Goal: Task Accomplishment & Management: Manage account settings

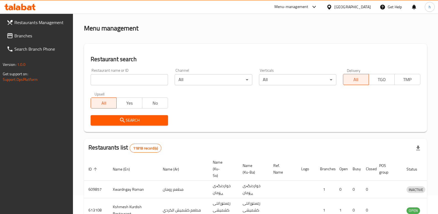
scroll to position [72, 0]
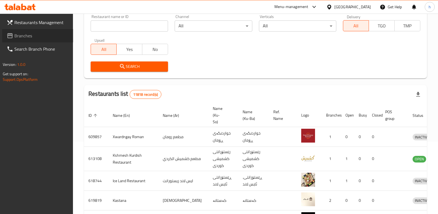
click at [36, 36] on span "Branches" at bounding box center [41, 35] width 54 height 7
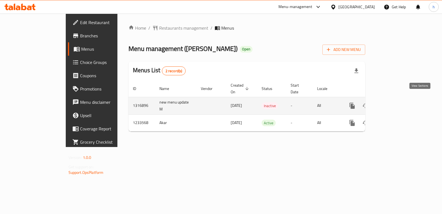
click at [396, 102] on icon "enhanced table" at bounding box center [392, 105] width 7 height 7
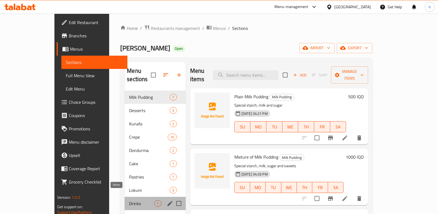
click at [129, 200] on span "Drinks" at bounding box center [141, 203] width 25 height 7
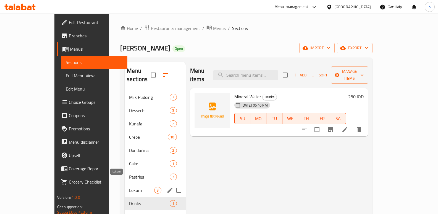
click at [129, 187] on span "Lokum" at bounding box center [141, 190] width 25 height 7
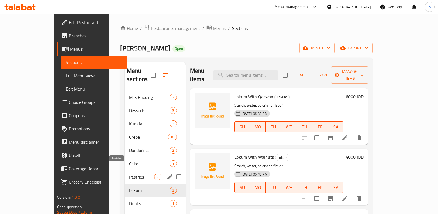
click at [129, 173] on span "Pastries" at bounding box center [141, 176] width 25 height 7
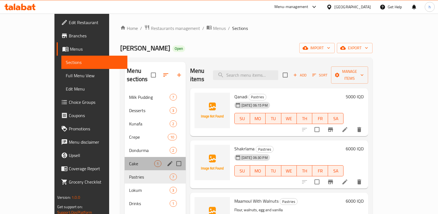
click at [125, 160] on div "Cake 1" at bounding box center [155, 163] width 61 height 13
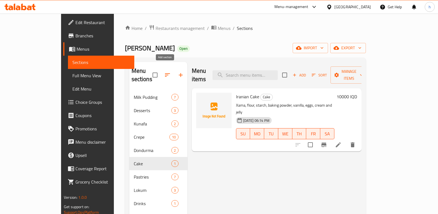
click at [174, 70] on button "button" at bounding box center [180, 74] width 13 height 13
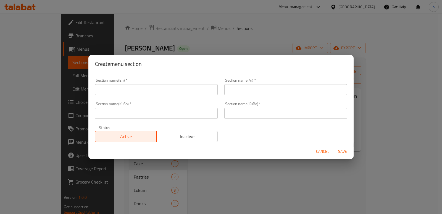
click at [140, 89] on input "text" at bounding box center [156, 89] width 123 height 11
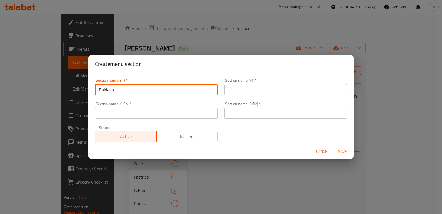
drag, startPoint x: 122, startPoint y: 91, endPoint x: 82, endPoint y: 89, distance: 40.4
click at [82, 89] on div "Create menu section Section name(En)   * Baklava Section name(En) * Section nam…" at bounding box center [221, 107] width 442 height 214
type input "Baklava"
click at [242, 92] on input "text" at bounding box center [285, 89] width 123 height 11
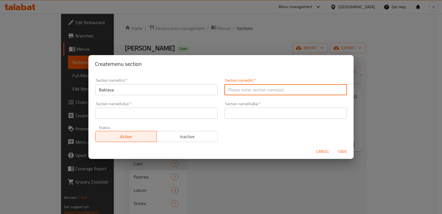
paste input "بقلاوة"
drag, startPoint x: 340, startPoint y: 91, endPoint x: 342, endPoint y: 94, distance: 3.6
click at [340, 91] on input "بقلاوة" at bounding box center [285, 89] width 123 height 11
type input "البقلاوة"
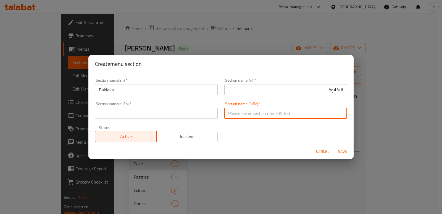
click at [277, 114] on input "text" at bounding box center [285, 113] width 123 height 11
paste input "پاقلاوە"
type input "پاقلاوە"
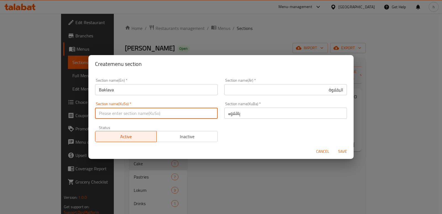
click at [199, 116] on input "text" at bounding box center [156, 113] width 123 height 11
paste input "پاقلاوە"
type input "پاقلاوە"
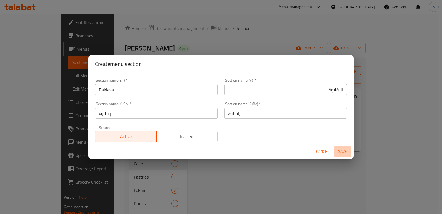
click at [342, 151] on span "Save" at bounding box center [342, 151] width 13 height 7
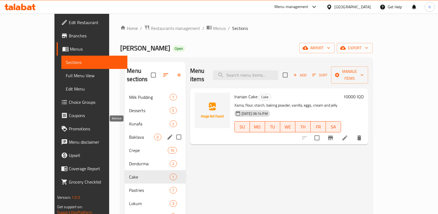
click at [129, 134] on span "Baklava" at bounding box center [141, 137] width 25 height 7
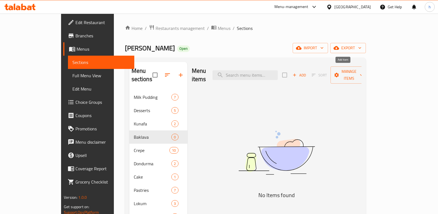
click at [307, 72] on span "Add" at bounding box center [299, 75] width 15 height 6
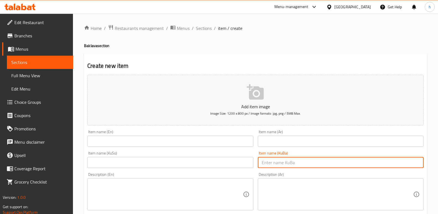
click at [291, 163] on input "text" at bounding box center [341, 162] width 166 height 11
click at [242, 159] on input "text" at bounding box center [170, 162] width 166 height 11
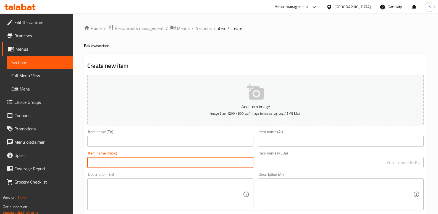
paste input "پاقالوەی ئاردی جۆ بە فستق"
click at [245, 162] on input "پاقالوەی ئاردی جۆ بە فستق" at bounding box center [170, 162] width 166 height 11
type input "پاقڵاوەی ئاردی جۆ بە فستق"
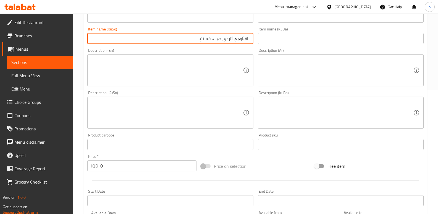
scroll to position [161, 0]
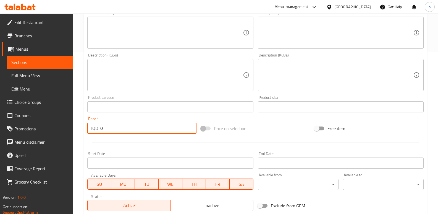
drag, startPoint x: 107, startPoint y: 128, endPoint x: 53, endPoint y: 115, distance: 55.4
click at [62, 120] on div "Edit Restaurant Branches Menus Sections Full Menu View Edit Menu Choice Groups …" at bounding box center [219, 72] width 438 height 441
type input "180000"
click at [106, 128] on input "180000" at bounding box center [148, 127] width 96 height 11
click at [109, 129] on input "180000" at bounding box center [148, 127] width 96 height 11
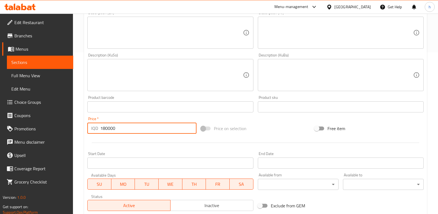
click at [111, 130] on input "180000" at bounding box center [148, 127] width 96 height 11
click at [116, 130] on input "180000" at bounding box center [148, 127] width 96 height 11
click at [108, 127] on input "180000" at bounding box center [148, 127] width 96 height 11
drag, startPoint x: 124, startPoint y: 130, endPoint x: 61, endPoint y: 124, distance: 63.6
click at [63, 124] on div "Edit Restaurant Branches Menus Sections Full Menu View Edit Menu Choice Groups …" at bounding box center [219, 72] width 438 height 441
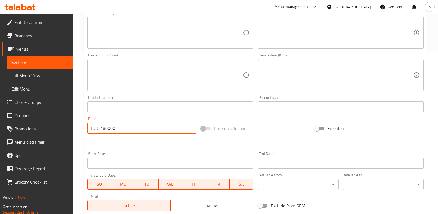
paste input "number"
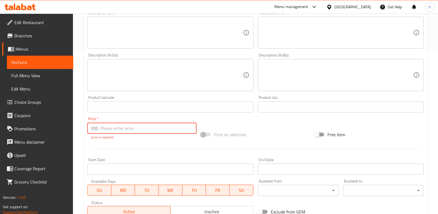
click at [117, 127] on input "number" at bounding box center [148, 127] width 96 height 11
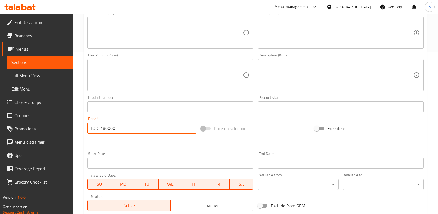
type input "180000"
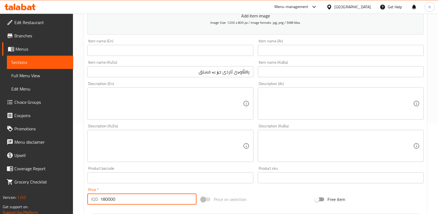
scroll to position [89, 0]
click at [329, 116] on textarea at bounding box center [337, 105] width 151 height 26
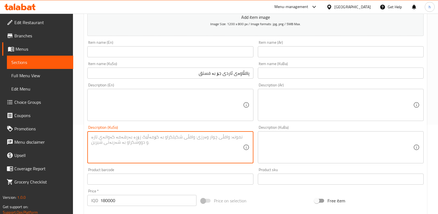
click at [215, 150] on textarea at bounding box center [166, 147] width 151 height 26
paste textarea "ئاردی جۆ نیشاستە ڕۆن و شەکر گوێز قەزوان"
click at [228, 137] on textarea "ئاردی جۆ نیشاستە ڕۆن و شەکر گوێز قەزوان" at bounding box center [166, 147] width 151 height 26
click at [156, 139] on textarea "ئاردی جۆ، نیشاستە، ڕۆن، شەک،ر گوێز وقەزوان" at bounding box center [166, 147] width 151 height 26
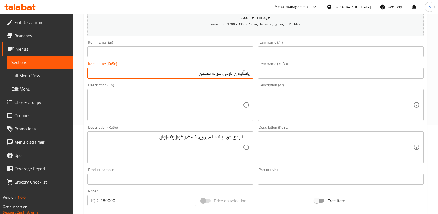
drag, startPoint x: 200, startPoint y: 74, endPoint x: 254, endPoint y: 72, distance: 54.2
click at [254, 72] on div "Item name (KuSo) پاقڵاوەی ئاردی جۆ بە فستق Item name (KuSo)" at bounding box center [170, 69] width 170 height 21
click at [116, 49] on input "text" at bounding box center [170, 51] width 166 height 11
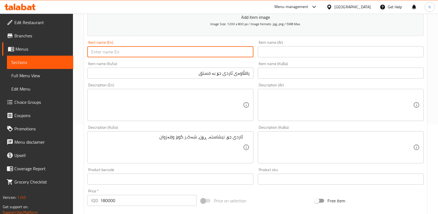
click at [221, 73] on input "پاقڵاوەی ئاردی جۆ بە فستق" at bounding box center [170, 72] width 166 height 11
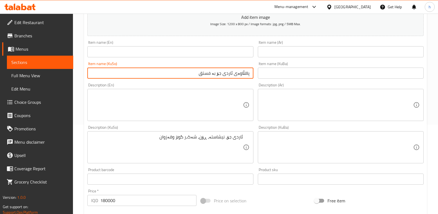
click at [221, 72] on input "پاقڵاوەی ئاردی جۆ بە فستق" at bounding box center [170, 72] width 166 height 11
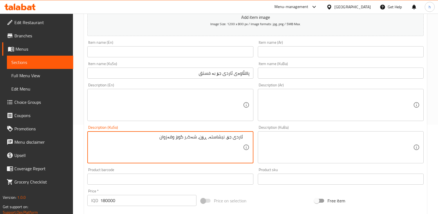
drag, startPoint x: 173, startPoint y: 135, endPoint x: 255, endPoint y: 131, distance: 81.6
click at [176, 136] on textarea "ئاردی جۆ، نیشاستە، ڕۆن، شەک،ر گوێز وقەزوان" at bounding box center [166, 147] width 151 height 26
drag, startPoint x: 154, startPoint y: 136, endPoint x: 264, endPoint y: 135, distance: 110.0
click at [264, 135] on div "Add item image Image Size: 1200 x 800 px / Image formats: jpg, png / 5MB Max. I…" at bounding box center [255, 134] width 341 height 302
click at [194, 151] on textarea "ئاردی جۆ، نیشاستە، ڕۆن، شەک،ر گوێز و قەزوان" at bounding box center [166, 147] width 151 height 26
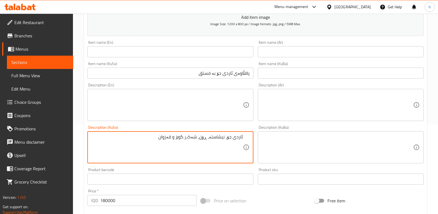
click at [190, 138] on textarea "ئاردی جۆ، نیشاستە، ڕۆن، شەک،ر گوێز و قەزوان" at bounding box center [166, 147] width 151 height 26
type textarea "ئاردی جۆ، نیشاستە، ڕۆن، شەکر، گوێز و قەزوان"
click at [163, 101] on textarea at bounding box center [166, 105] width 151 height 26
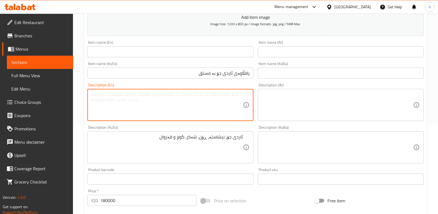
paste textarea "Barley flour, starch, oil, sugar,r nuts and cassava"
click at [145, 96] on textarea "Barley flour, starch, oil, sugar,r nuts and cassava" at bounding box center [166, 105] width 151 height 26
click at [153, 96] on textarea "Barley flour, starch, oil, sugar, nuts and cassava" at bounding box center [166, 105] width 151 height 26
click at [178, 95] on textarea "Barley flour, starch, oil, sugar, walnut and cassava" at bounding box center [166, 105] width 151 height 26
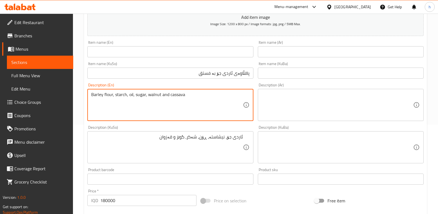
click at [178, 95] on textarea "Barley flour, starch, oil, sugar, walnut and cassava" at bounding box center [166, 105] width 151 height 26
drag, startPoint x: 189, startPoint y: 96, endPoint x: 92, endPoint y: 84, distance: 97.2
click at [92, 84] on div "Description (En) Barley flour, starch, oil, sugar, walnut and qazwan Descriptio…" at bounding box center [170, 102] width 166 height 38
click at [126, 105] on textarea "Barley flour, starch, oil, sugar, walnut and qazwan" at bounding box center [166, 105] width 151 height 26
drag, startPoint x: 187, startPoint y: 96, endPoint x: 86, endPoint y: 93, distance: 101.0
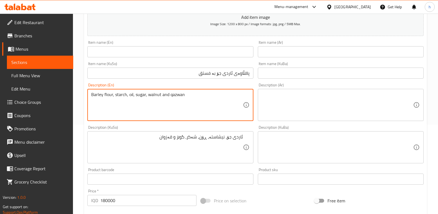
click at [86, 93] on div "Description (En) Barley flour, starch, oil, sugar, walnut and qazwan Descriptio…" at bounding box center [170, 102] width 170 height 42
type textarea "Barley flour, starch, oil, sugar, walnut and qazwan"
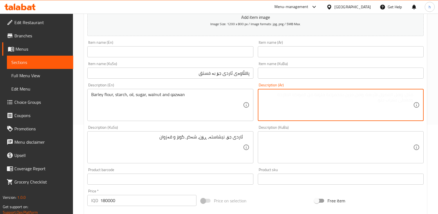
drag, startPoint x: 288, startPoint y: 106, endPoint x: 286, endPoint y: 101, distance: 5.1
click at [287, 103] on textarea at bounding box center [337, 105] width 151 height 26
paste textarea "دقيق ال[PERSON_NAME]، النشا، الزيت، السكر، الجوز والقزوان"
click at [399, 96] on textarea "دقيق ال[PERSON_NAME]، النشا، الزيت، السكر، الجوز والقزوان" at bounding box center [337, 105] width 151 height 26
click at [387, 97] on textarea "دقيق [PERSON_NAME]، [PERSON_NAME]، الزيت، السكر، الجوز والقزوان" at bounding box center [337, 105] width 151 height 26
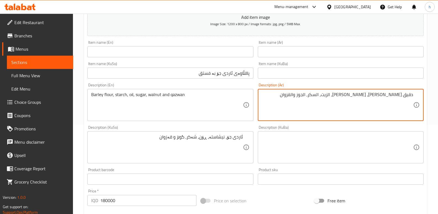
click at [380, 95] on textarea "دقيق [PERSON_NAME]، [PERSON_NAME]، الزيت، السكر، الجوز والقزوان" at bounding box center [337, 105] width 151 height 26
click at [371, 95] on textarea "دقيق [PERSON_NAME]، [PERSON_NAME]، [PERSON_NAME]، السكر، الجوز والقزوان" at bounding box center [337, 105] width 151 height 26
click at [360, 96] on textarea "دقيق [PERSON_NAME]، [PERSON_NAME]، [PERSON_NAME]، سكر، الجوز والقزوان" at bounding box center [337, 105] width 151 height 26
click at [352, 96] on textarea "دقيق [PERSON_NAME]، [PERSON_NAME]، [PERSON_NAME]، سكر، [PERSON_NAME] والقزوان" at bounding box center [337, 105] width 151 height 26
click at [388, 95] on textarea "دقيق [PERSON_NAME]، [PERSON_NAME]، [PERSON_NAME]، سكر، [PERSON_NAME] وقزوان" at bounding box center [337, 105] width 151 height 26
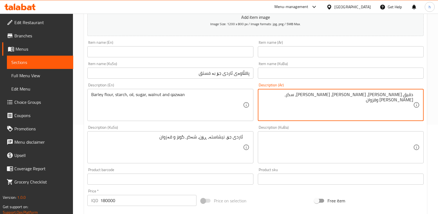
click at [388, 95] on textarea "دقيق [PERSON_NAME]، [PERSON_NAME]، [PERSON_NAME]، سكر، [PERSON_NAME] وقزوان" at bounding box center [337, 105] width 151 height 26
type textarea "دقيق [PERSON_NAME]، [PERSON_NAME]، [PERSON_NAME]، سكر، [PERSON_NAME] وقزوان"
click at [406, 113] on textarea "دقيق [PERSON_NAME]، [PERSON_NAME]، [PERSON_NAME]، سكر، [PERSON_NAME] وقزوان" at bounding box center [337, 105] width 151 height 26
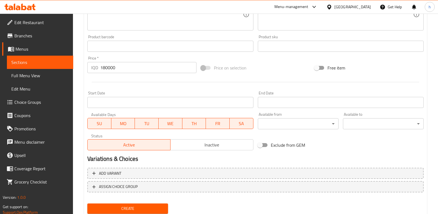
scroll to position [240, 0]
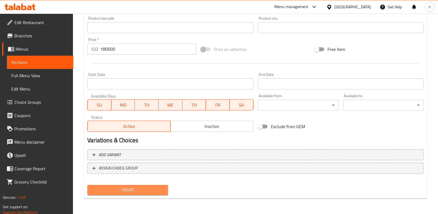
click at [149, 186] on span "Create" at bounding box center [128, 189] width 72 height 7
click at [135, 189] on span "Create" at bounding box center [128, 189] width 72 height 7
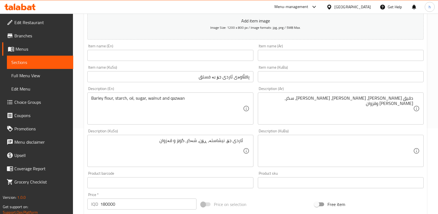
scroll to position [78, 0]
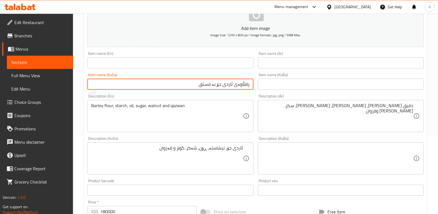
drag, startPoint x: 199, startPoint y: 84, endPoint x: 259, endPoint y: 79, distance: 60.8
click at [259, 79] on div "Add item image Image Size: 1200 x 800 px / Image formats: jpg, png / 5MB Max. I…" at bounding box center [255, 145] width 341 height 302
click at [303, 65] on input "text" at bounding box center [341, 62] width 166 height 11
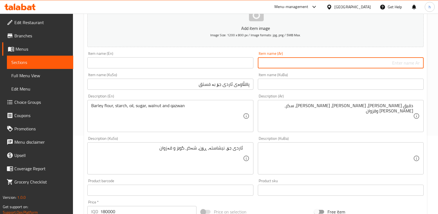
paste input "فطيرة دقيق الشعير مع الفول السوداني"
click at [394, 64] on input "فطيرة دقيق الشعير مع الفول السوداني" at bounding box center [341, 62] width 166 height 11
click at [375, 64] on input "فطيرة دقيق [PERSON_NAME] مع الفول السوداني" at bounding box center [341, 62] width 166 height 11
drag, startPoint x: 339, startPoint y: 59, endPoint x: 442, endPoint y: 62, distance: 102.6
click at [438, 62] on html "​ Menu-management [GEOGRAPHIC_DATA] Get Help h Edit Restaurant Branches Menus S…" at bounding box center [219, 29] width 438 height 214
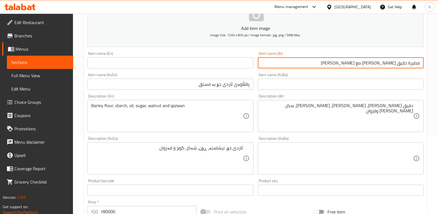
paste input "بقلاوة"
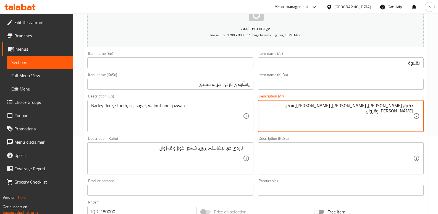
click at [408, 106] on textarea "دقيق [PERSON_NAME]، [PERSON_NAME]، [PERSON_NAME]، سكر، [PERSON_NAME] وقزوان" at bounding box center [337, 116] width 151 height 26
click at [395, 63] on input "بقلاوة" at bounding box center [341, 62] width 166 height 11
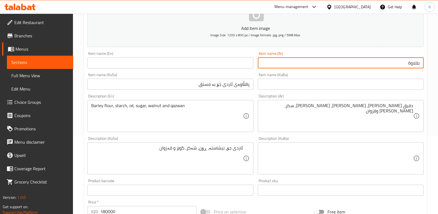
paste input "دقيق"
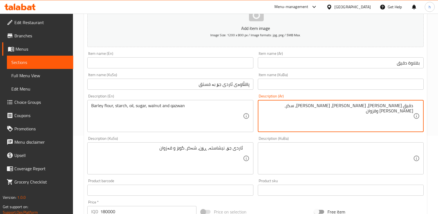
click at [396, 107] on textarea "دقيق [PERSON_NAME]، [PERSON_NAME]، [PERSON_NAME]، سكر، [PERSON_NAME] وقزوان" at bounding box center [337, 116] width 151 height 26
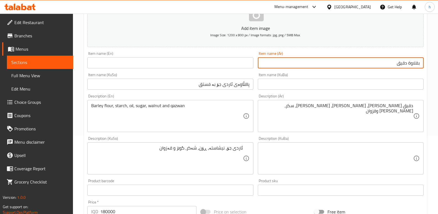
click at [377, 61] on input "بقلاوة دقيق" at bounding box center [341, 62] width 166 height 11
paste input "شعير"
click at [381, 72] on div "Item name (KuBa) Item name (KuBa)" at bounding box center [341, 80] width 170 height 21
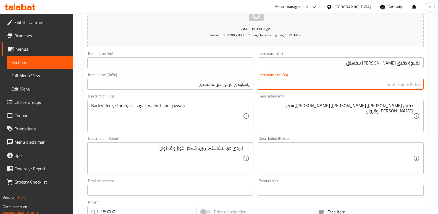
drag, startPoint x: 375, startPoint y: 80, endPoint x: 371, endPoint y: 81, distance: 4.5
click at [375, 80] on input "text" at bounding box center [341, 84] width 166 height 11
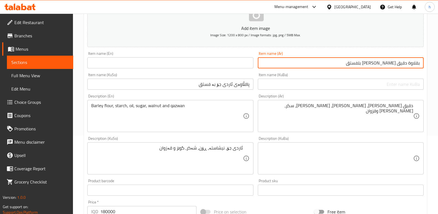
drag, startPoint x: 366, startPoint y: 63, endPoint x: 432, endPoint y: 64, distance: 65.8
click at [432, 64] on div "Home / Restaurants management / Menus / Sections / item / create Baklava sectio…" at bounding box center [255, 155] width 365 height 441
paste input "ا"
type input "بقلاوة دقيق [PERSON_NAME] بالفستق"
click at [213, 63] on input "text" at bounding box center [170, 62] width 166 height 11
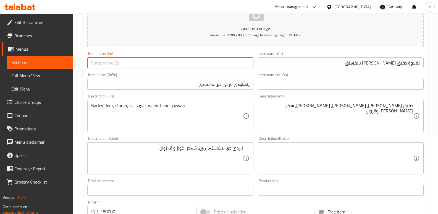
paste input "Barley flour baklava with pistachios"
drag, startPoint x: 160, startPoint y: 64, endPoint x: 85, endPoint y: 54, distance: 75.3
click at [85, 54] on div "Item name (En) Barley flour baklava with pistachios Item name (En)" at bounding box center [170, 59] width 170 height 21
paste input "Flour Baklava With P"
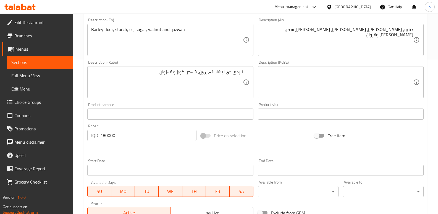
scroll to position [240, 0]
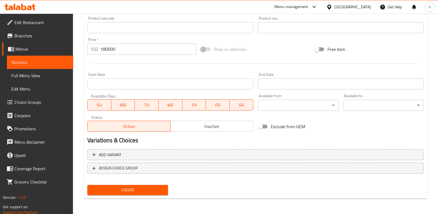
type input "Barley Flour Baklava With Pistachios"
click at [161, 184] on div "Create" at bounding box center [127, 189] width 85 height 15
click at [158, 187] on span "Create" at bounding box center [128, 189] width 72 height 7
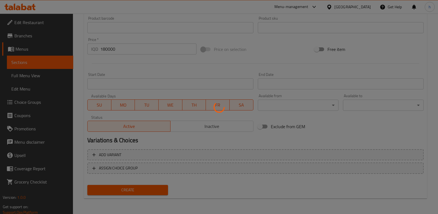
type input "0"
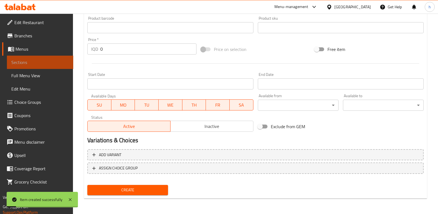
click at [60, 61] on span "Sections" at bounding box center [39, 62] width 57 height 7
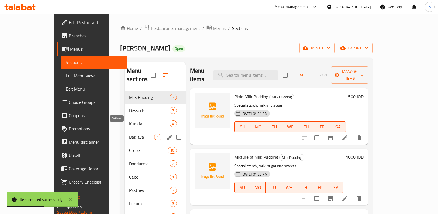
click at [129, 134] on span "Baklava" at bounding box center [141, 137] width 25 height 7
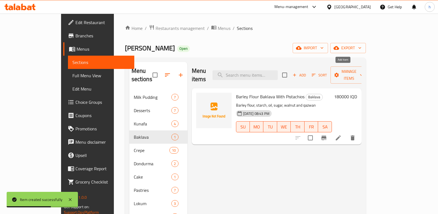
click at [297, 72] on icon "button" at bounding box center [294, 74] width 5 height 5
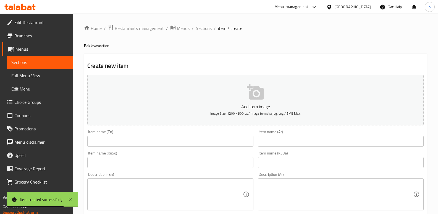
scroll to position [21, 0]
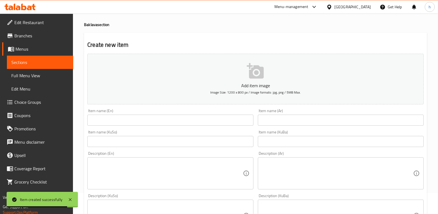
click at [226, 138] on input "text" at bounding box center [170, 141] width 166 height 11
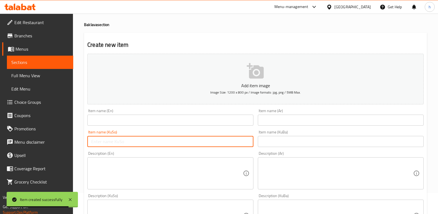
paste input "سوارە"
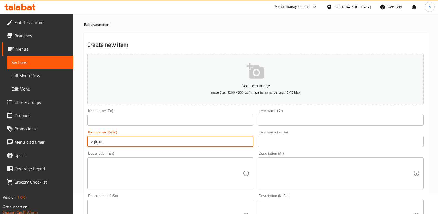
type input "سوارە"
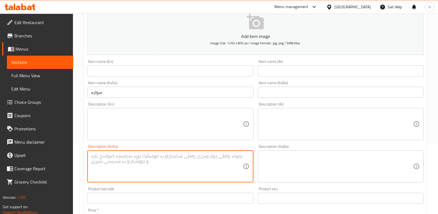
click at [197, 171] on textarea at bounding box center [166, 166] width 151 height 26
paste textarea "ئارد نیشاستە ڕۆن شەکر گازۆ"
click at [237, 156] on textarea "ئارد نیشاستە ڕۆن شەکر گازۆ" at bounding box center [166, 166] width 151 height 26
click at [220, 156] on textarea "ئارد، نیشاستە ڕۆن شەکر گازۆ" at bounding box center [166, 166] width 151 height 26
click at [211, 157] on textarea "ئارد، نیشاستە، ڕۆن شەکر گازۆ" at bounding box center [166, 166] width 151 height 26
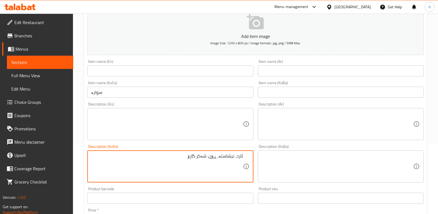
click at [198, 157] on textarea "ئارد، نیشاستە، ڕۆن، شەکر گازۆ" at bounding box center [166, 166] width 151 height 26
type textarea "ئارد، نیشاستە، ڕۆن، شەکر وگازۆ"
click at [123, 72] on input "text" at bounding box center [170, 70] width 166 height 11
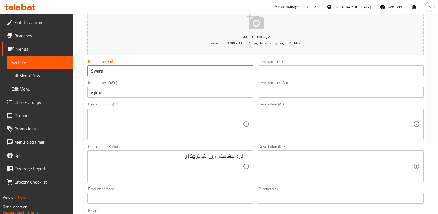
click at [87, 67] on input "Swara" at bounding box center [170, 70] width 166 height 11
type input "Swara"
click at [318, 68] on input "text" at bounding box center [341, 70] width 166 height 11
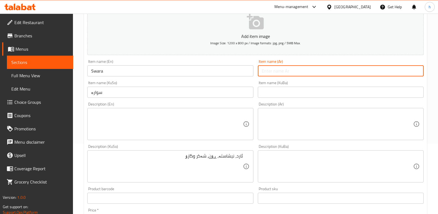
paste input "سوارة"
type input "سوارة"
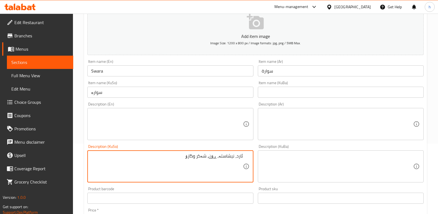
drag, startPoint x: 185, startPoint y: 156, endPoint x: 252, endPoint y: 154, distance: 66.1
click at [196, 158] on textarea "ئارد، نیشاستە، ڕۆن، شەکر وگازۆ" at bounding box center [166, 166] width 151 height 26
drag, startPoint x: 186, startPoint y: 155, endPoint x: 258, endPoint y: 156, distance: 72.2
click at [258, 156] on div "Add item image Image Size: 1200 x 800 px / Image formats: jpg, png / 5MB Max. I…" at bounding box center [255, 153] width 341 height 302
type textarea "ئارد، نیشاستە، ڕۆن، شەکر و گازۆ"
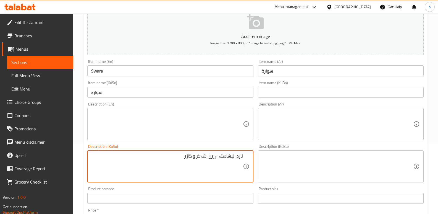
click at [117, 118] on textarea at bounding box center [166, 124] width 151 height 26
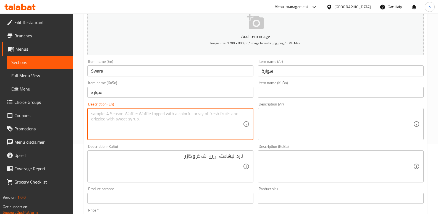
paste textarea "flour, starch, oil, sugar and gasoline"
click at [148, 111] on textarea "flour, starch, oil, sugar and gasoline" at bounding box center [166, 124] width 151 height 26
drag, startPoint x: 158, startPoint y: 114, endPoint x: 85, endPoint y: 109, distance: 72.9
click at [85, 109] on div "Description (En) flour, starch, oil, sugar and cashew Description (En)" at bounding box center [170, 121] width 170 height 42
type textarea "flour, starch, oil, sugar and cashew"
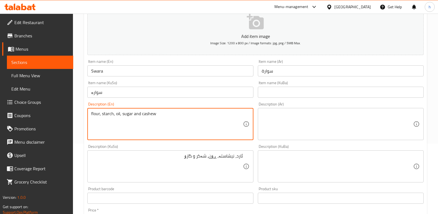
click at [297, 126] on textarea at bounding box center [337, 124] width 151 height 26
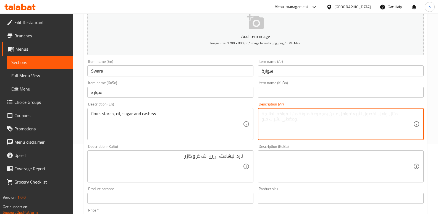
paste textarea "الدقيق والنشا والزيت والسكر والكاجو"
click at [410, 115] on textarea "الدقيق والنشا والزيت والسكر والكاجو" at bounding box center [337, 124] width 151 height 26
click at [397, 114] on textarea "دقيق والنشا والزيت والسكر والكاجو" at bounding box center [337, 124] width 151 height 26
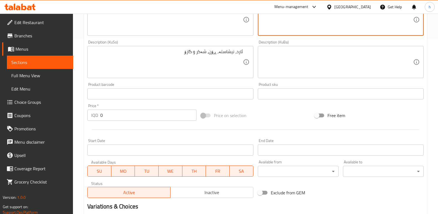
scroll to position [176, 0]
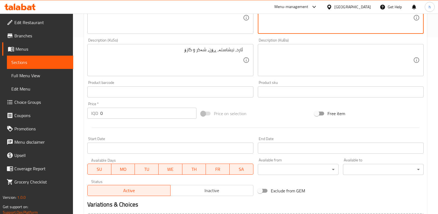
type textarea "دقيق، [PERSON_NAME]، [PERSON_NAME]، سكر و[PERSON_NAME]"
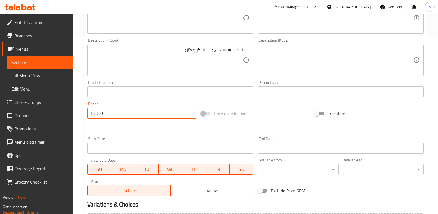
drag, startPoint x: 117, startPoint y: 114, endPoint x: 80, endPoint y: 108, distance: 37.7
click at [80, 108] on div "Home / Restaurants management / Menus / Sections / item / create Baklava sectio…" at bounding box center [255, 57] width 365 height 441
type input "6000"
click at [87, 120] on div "Price   * IQD 6000 Price *" at bounding box center [142, 110] width 114 height 21
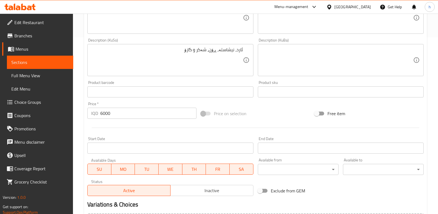
click at [86, 121] on div at bounding box center [255, 128] width 341 height 14
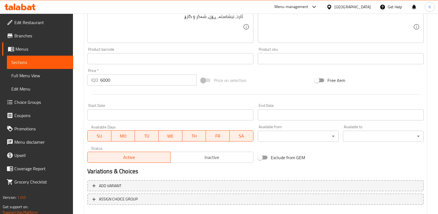
scroll to position [240, 0]
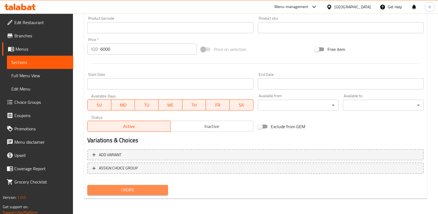
click at [154, 190] on span "Create" at bounding box center [128, 189] width 72 height 7
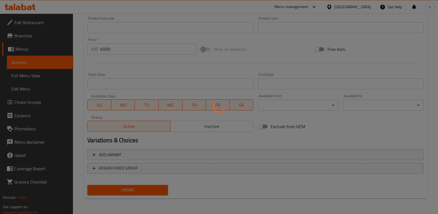
type input "0"
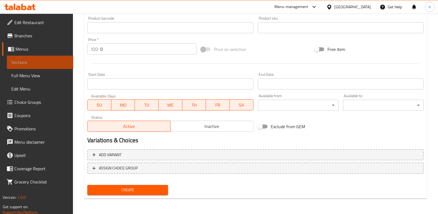
click at [59, 63] on span "Sections" at bounding box center [39, 62] width 57 height 7
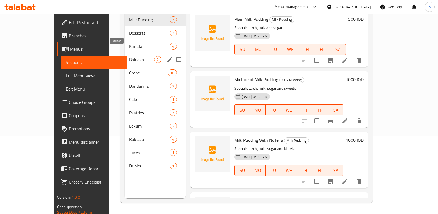
click at [129, 56] on span "Baklava" at bounding box center [141, 59] width 25 height 7
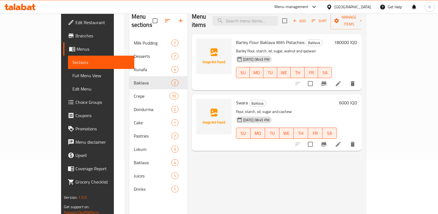
scroll to position [37, 0]
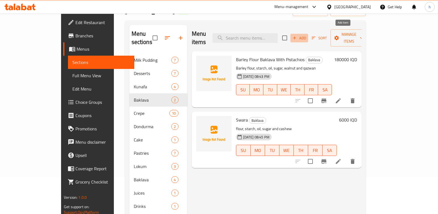
click at [307, 35] on span "Add" at bounding box center [299, 38] width 15 height 6
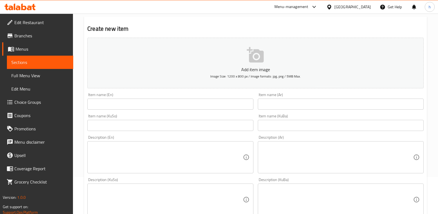
click at [237, 127] on input "text" at bounding box center [170, 125] width 166 height 11
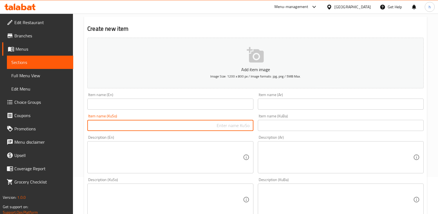
paste input "هێالنەی گەورە بە فستق"
type input "هێالنەی گەورە بە فستق"
click at [222, 201] on textarea at bounding box center [166, 199] width 151 height 26
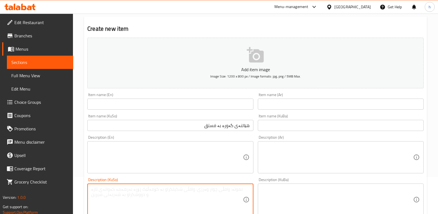
paste textarea "شعری سووری شیلە فستق"
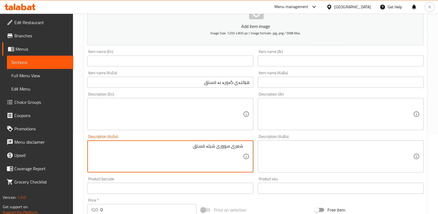
scroll to position [81, 0]
click at [217, 147] on textarea "شعری سووری شیلە فستق" at bounding box center [166, 155] width 151 height 26
click at [206, 145] on textarea "شعری سووری شیلە فستق" at bounding box center [166, 155] width 151 height 26
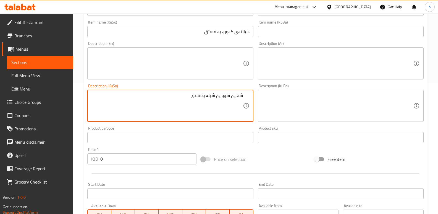
scroll to position [139, 0]
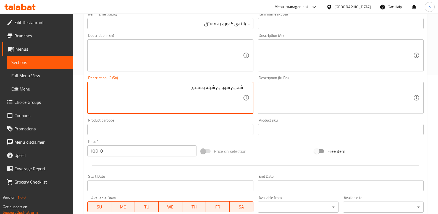
type textarea "شعری سووری شیلە وفستق"
drag, startPoint x: 108, startPoint y: 150, endPoint x: 69, endPoint y: 153, distance: 39.2
click at [69, 154] on div "Edit Restaurant Branches Menus Sections Full Menu View Edit Menu Choice Groups …" at bounding box center [219, 95] width 438 height 441
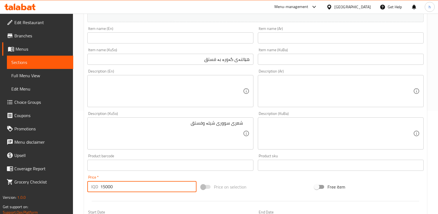
scroll to position [100, 0]
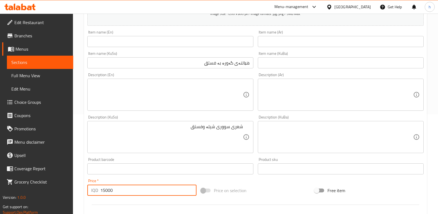
type input "15000"
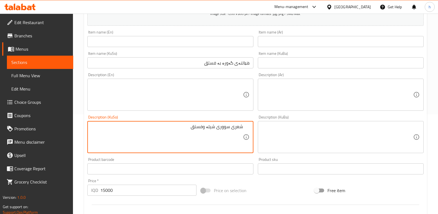
drag, startPoint x: 192, startPoint y: 125, endPoint x: 249, endPoint y: 124, distance: 56.7
click at [280, 86] on textarea at bounding box center [337, 95] width 151 height 26
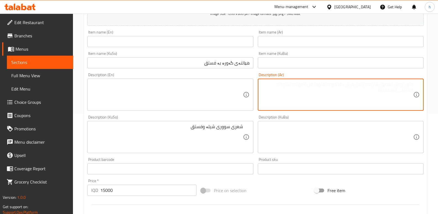
paste textarea "شعر الفستق الأحمر"
click at [402, 84] on textarea "شعر الفستق الأحمر" at bounding box center [337, 95] width 151 height 26
click at [385, 84] on textarea "شعرية فستق الأحمر" at bounding box center [337, 95] width 151 height 26
click at [394, 86] on textarea "شعرية فستق أحمر" at bounding box center [337, 95] width 151 height 26
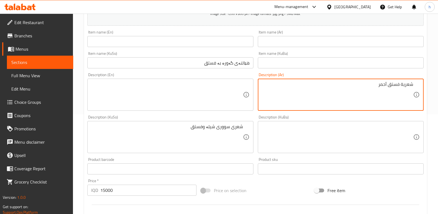
click at [394, 86] on textarea "شعرية فستق أحمر" at bounding box center [337, 95] width 151 height 26
click at [369, 83] on textarea "شعرية أحمر" at bounding box center [337, 95] width 151 height 26
paste textarea "فستق"
click at [400, 85] on textarea "شعرية أحمر وفستق" at bounding box center [337, 95] width 151 height 26
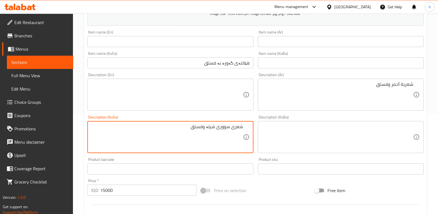
click at [212, 127] on textarea "شعری سووری شیلە وفستق" at bounding box center [166, 137] width 151 height 26
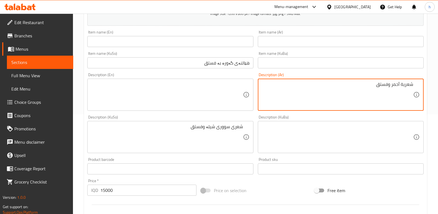
paste textarea "راب"
drag, startPoint x: 362, startPoint y: 85, endPoint x: 423, endPoint y: 83, distance: 60.8
click at [423, 83] on div "شعرية شراب أحمر وفستق Description (Ar)" at bounding box center [341, 95] width 166 height 32
type textarea "شعرية شراب أحمر وفستق"
click at [109, 92] on textarea at bounding box center [166, 95] width 151 height 26
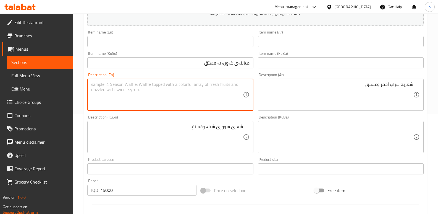
paste textarea "Red syrup vermicelli and pistachio"
type textarea "Red syrup vermicelli and pistachio"
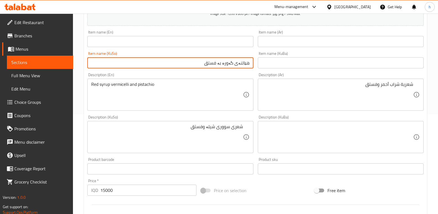
drag, startPoint x: 239, startPoint y: 63, endPoint x: 254, endPoint y: 63, distance: 14.9
click at [254, 63] on div "Item name (KuSo) هێالنەی گەورە بە فستق Item name (KuSo)" at bounding box center [170, 59] width 170 height 21
click at [239, 65] on input "هێالنەی گەورە بە فستق" at bounding box center [170, 62] width 166 height 11
click at [245, 63] on input "هێالنەی گەورە بە فستق" at bounding box center [170, 62] width 166 height 11
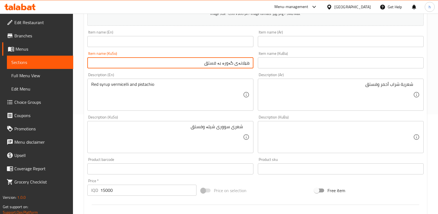
click at [245, 63] on input "هێلانەی گەورە بە فستق" at bounding box center [170, 62] width 166 height 11
type input "هێلانەی گەورە بە فستق"
click at [291, 40] on input "text" at bounding box center [341, 41] width 166 height 11
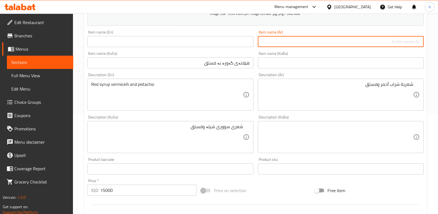
paste input "عش"
drag, startPoint x: 373, startPoint y: 39, endPoint x: 384, endPoint y: 42, distance: 11.1
click at [384, 42] on input "عش البلبل بالفستق الحلبي" at bounding box center [341, 41] width 166 height 11
click at [406, 43] on input "عش البلبل بالفستق" at bounding box center [341, 41] width 166 height 11
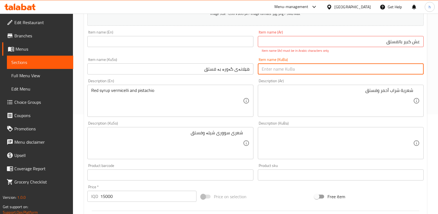
click at [383, 67] on input "text" at bounding box center [341, 68] width 166 height 11
drag, startPoint x: 405, startPoint y: 43, endPoint x: 406, endPoint y: 48, distance: 4.8
click at [405, 43] on input "عش کبیر بالفستق" at bounding box center [341, 41] width 166 height 11
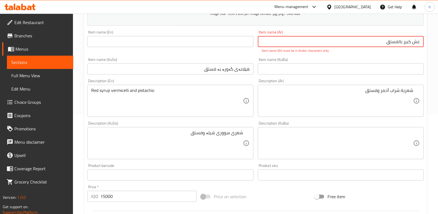
click at [415, 68] on input "text" at bounding box center [341, 68] width 166 height 11
click at [231, 35] on div "Item name (En) Item name (En)" at bounding box center [170, 38] width 166 height 17
drag, startPoint x: 235, startPoint y: 41, endPoint x: 247, endPoint y: 38, distance: 12.4
click at [235, 41] on input "text" at bounding box center [170, 41] width 166 height 11
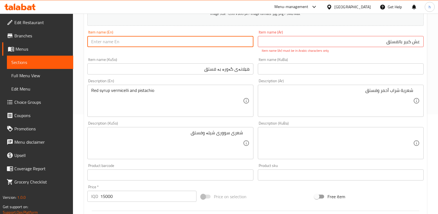
click at [407, 42] on input "عش کبير بالفستق" at bounding box center [341, 41] width 166 height 11
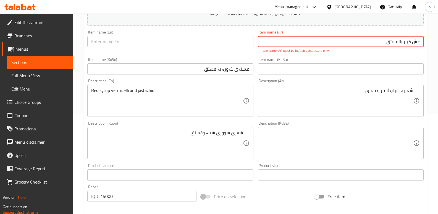
click at [407, 42] on input "عش کبير بالفستق" at bounding box center [341, 41] width 166 height 11
type input "عش كبير بالفستق"
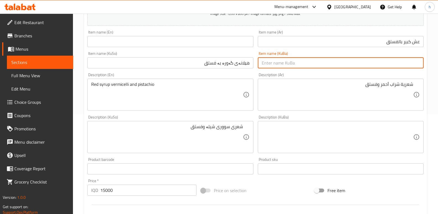
click at [385, 73] on div "Add item image Image Size: 1200 x 800 px / Image formats: jpg, png / 5MB Max. I…" at bounding box center [255, 124] width 341 height 302
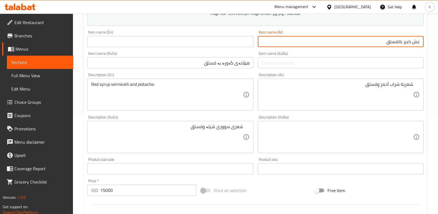
drag, startPoint x: 383, startPoint y: 42, endPoint x: 428, endPoint y: 40, distance: 44.8
click at [428, 40] on div "Home / Restaurants management / Menus / Sections / item / create Baklava sectio…" at bounding box center [255, 134] width 365 height 441
click at [106, 41] on input "text" at bounding box center [170, 41] width 166 height 11
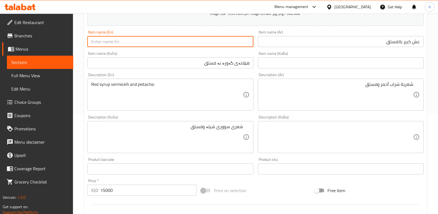
paste input "Large Nest With Pistachios"
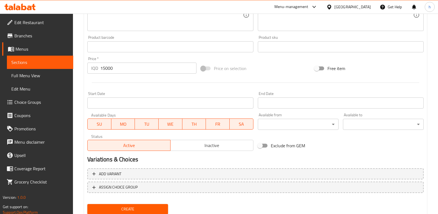
scroll to position [240, 0]
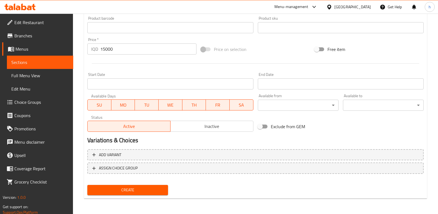
type input "Large Nest With Pistachios"
click at [164, 187] on button "Create" at bounding box center [127, 190] width 81 height 10
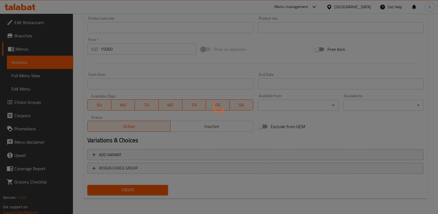
type input "0"
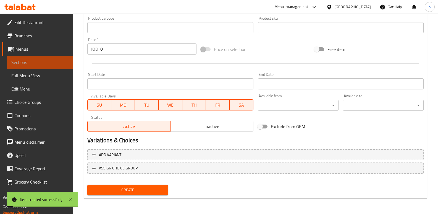
click at [57, 58] on link "Sections" at bounding box center [40, 62] width 66 height 13
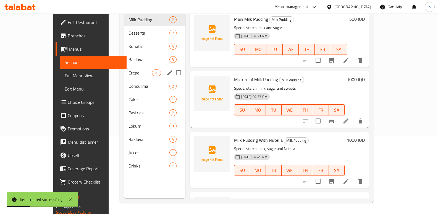
click at [129, 56] on span "Baklava" at bounding box center [149, 59] width 41 height 7
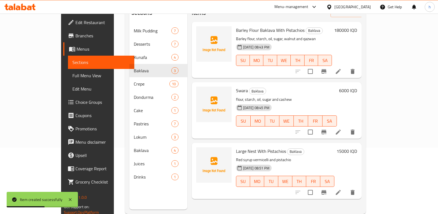
scroll to position [75, 0]
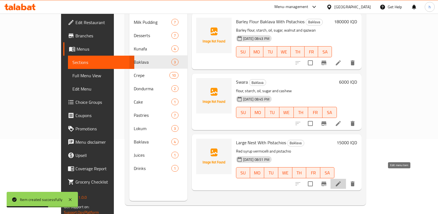
click at [342, 180] on icon at bounding box center [338, 183] width 7 height 7
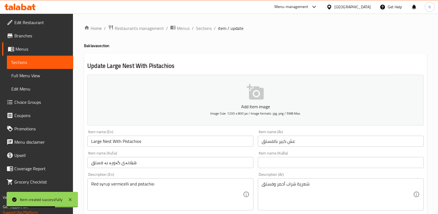
scroll to position [15, 0]
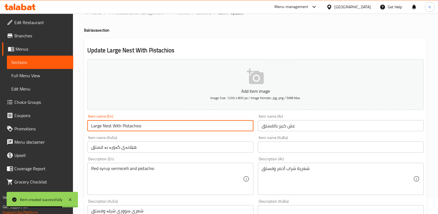
drag, startPoint x: 150, startPoint y: 126, endPoint x: 62, endPoint y: 122, distance: 88.0
click at [62, 122] on div "Edit Restaurant Branches Menus Sections Full Menu View Edit Menu Choice Groups …" at bounding box center [219, 218] width 438 height 441
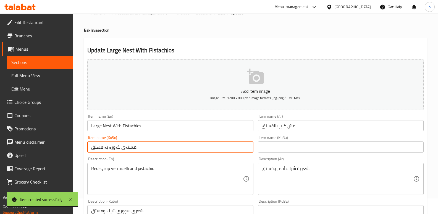
drag, startPoint x: 124, startPoint y: 145, endPoint x: 72, endPoint y: 144, distance: 52.0
click at [72, 144] on div "Edit Restaurant Branches Menus Sections Full Menu View Edit Menu Choice Groups …" at bounding box center [219, 218] width 438 height 441
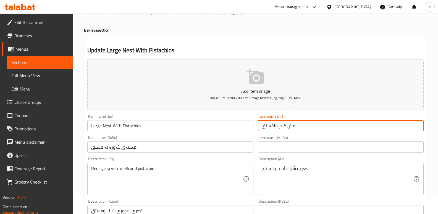
drag, startPoint x: 304, startPoint y: 126, endPoint x: 235, endPoint y: 130, distance: 69.2
click at [235, 130] on div "Add item image Image Size: 1200 x 800 px / Image formats: jpg, png / 5MB Max. I…" at bounding box center [255, 208] width 341 height 302
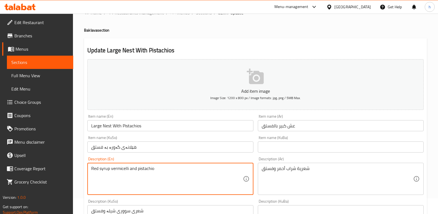
drag, startPoint x: 139, startPoint y: 168, endPoint x: 80, endPoint y: 172, distance: 59.3
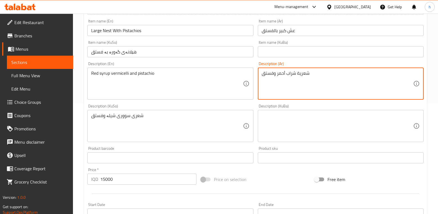
scroll to position [119, 0]
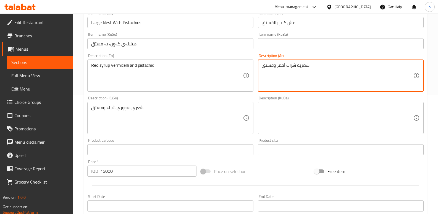
drag, startPoint x: 124, startPoint y: 169, endPoint x: 57, endPoint y: 175, distance: 67.4
click at [57, 175] on div "Edit Restaurant Branches Menus Sections Full Menu View Edit Menu Choice Groups …" at bounding box center [219, 115] width 438 height 441
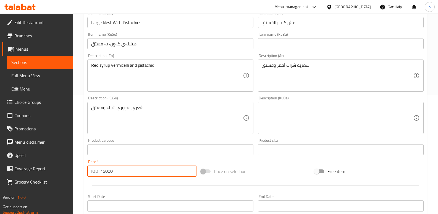
click at [47, 58] on link "Sections" at bounding box center [40, 62] width 66 height 13
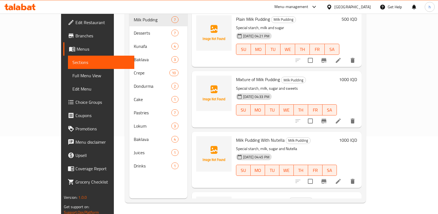
scroll to position [77, 0]
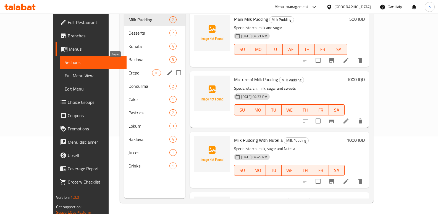
click at [124, 56] on div "Baklava 3" at bounding box center [154, 59] width 61 height 13
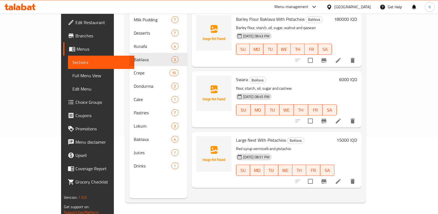
scroll to position [47, 0]
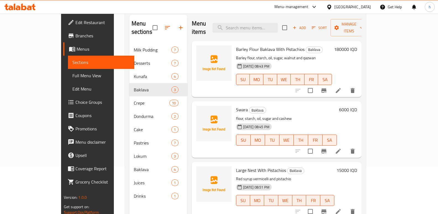
click at [307, 25] on span "Add" at bounding box center [299, 28] width 15 height 6
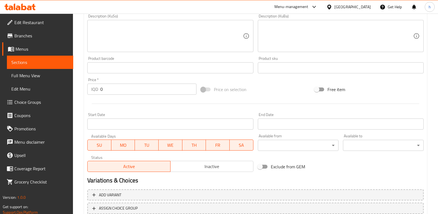
scroll to position [210, 0]
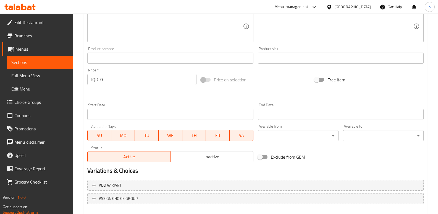
drag, startPoint x: 107, startPoint y: 83, endPoint x: 47, endPoint y: 91, distance: 60.9
click at [47, 91] on div "Edit Restaurant Branches Menus Sections Full Menu View Edit Menu Choice Groups …" at bounding box center [219, 23] width 438 height 441
paste input "1500"
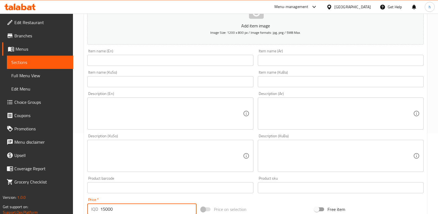
scroll to position [79, 0]
type input "15000"
click at [152, 70] on div "Item name (KuSo) Item name (KuSo)" at bounding box center [170, 79] width 170 height 21
click at [152, 66] on input "text" at bounding box center [170, 61] width 166 height 11
click at [196, 69] on div "Item name (En) Item name (En)" at bounding box center [170, 58] width 170 height 21
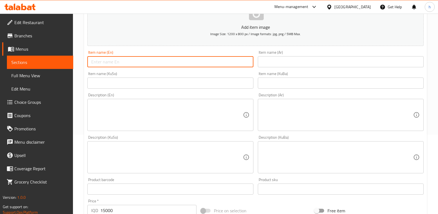
click at [189, 62] on input "text" at bounding box center [170, 61] width 166 height 11
paste input "Large Nest With Pistachios"
click at [97, 62] on input "Large Nest With Pistachios" at bounding box center [170, 61] width 166 height 11
type input "Small Nest With Pistachios"
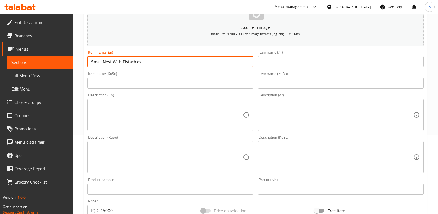
click at [148, 85] on input "text" at bounding box center [170, 82] width 166 height 11
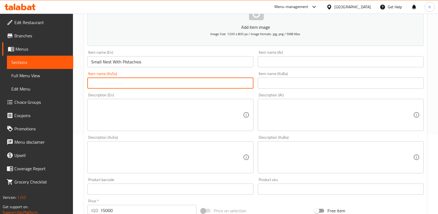
paste input "هێلانەی گەورە بە فستق"
click at [229, 83] on input "هێلانەی گەورە بە فستق" at bounding box center [170, 82] width 166 height 11
type input "هێلانەی بچووک بە فستق"
click at [297, 59] on input "text" at bounding box center [341, 61] width 166 height 11
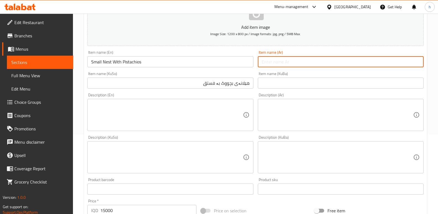
paste input "عش كبير بالفستق"
click at [98, 63] on input "Small Nest With Pistachios" at bounding box center [170, 61] width 166 height 11
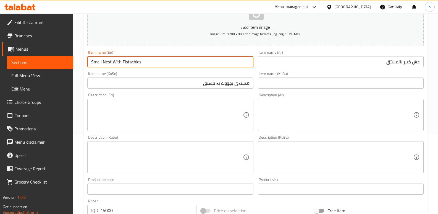
click at [409, 62] on input "عش كبير بالفستق" at bounding box center [341, 61] width 166 height 11
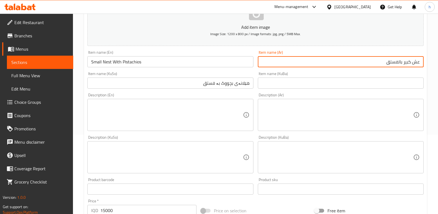
click at [409, 62] on input "عش كبير بالفستق" at bounding box center [341, 61] width 166 height 11
paste input "صغير"
type input "عش صغير بالفستق"
click at [213, 120] on textarea at bounding box center [166, 115] width 151 height 26
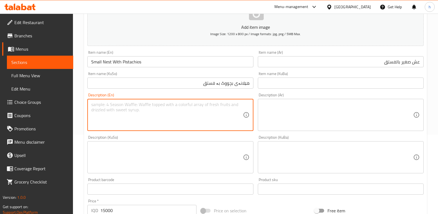
paste textarea "Red syrup vermicelli and pistachio"
type textarea "Red syrup vermicelli and pistachio"
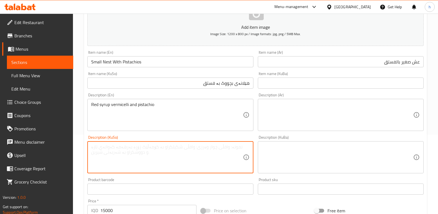
click at [158, 150] on textarea at bounding box center [166, 157] width 151 height 26
paste textarea "شعری سووری شیلە وفستق"
type textarea "شعری سووری شیلە وفستق"
click at [298, 109] on textarea at bounding box center [337, 115] width 151 height 26
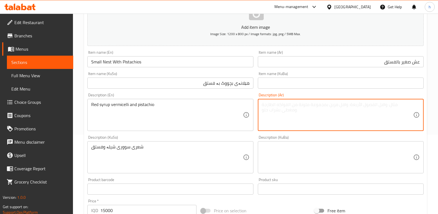
paste textarea "شعرية شراب أحمر وفستق"
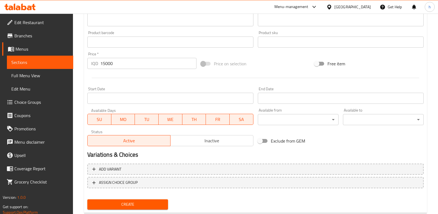
scroll to position [240, 0]
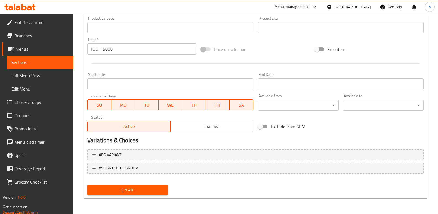
type textarea "شعرية شراب أحمر وفستق"
click at [146, 190] on span "Create" at bounding box center [128, 189] width 72 height 7
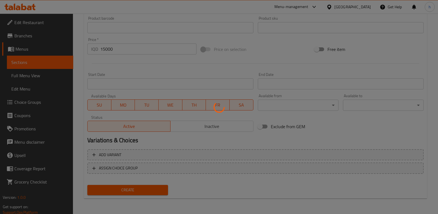
type input "0"
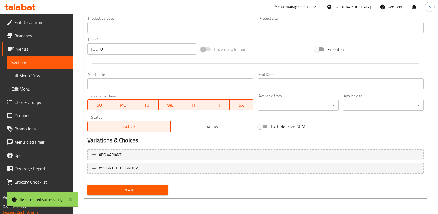
click at [58, 60] on span "Sections" at bounding box center [39, 62] width 57 height 7
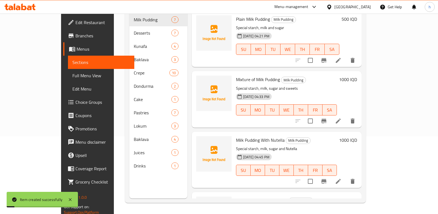
scroll to position [77, 0]
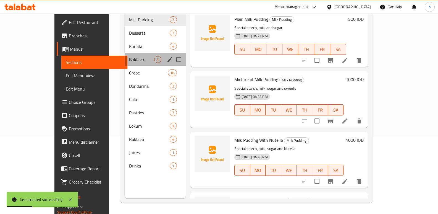
click at [125, 54] on div "Baklava 4" at bounding box center [155, 59] width 61 height 13
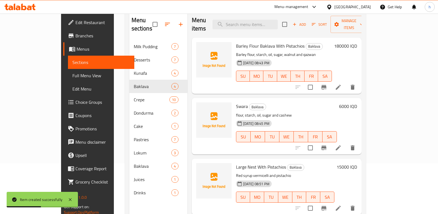
scroll to position [44, 0]
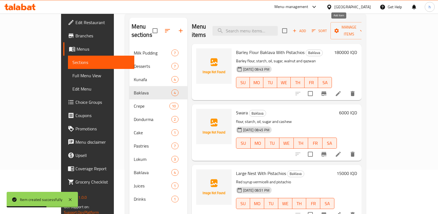
click at [297, 28] on icon "button" at bounding box center [294, 30] width 5 height 5
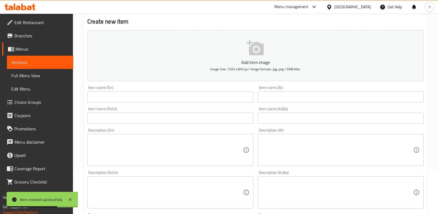
click at [195, 93] on input "text" at bounding box center [170, 96] width 166 height 11
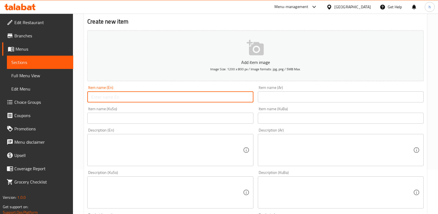
paste input "Large Nest With Pistachios"
click at [96, 97] on input "Large Nest With Pistachios" at bounding box center [170, 96] width 166 height 11
click at [135, 98] on input "Small Nest With Pistachios" at bounding box center [170, 96] width 166 height 11
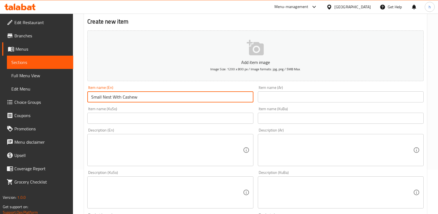
type input "Small Nest With Cashew"
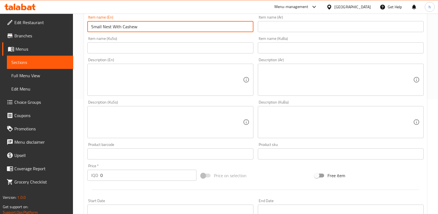
scroll to position [160, 0]
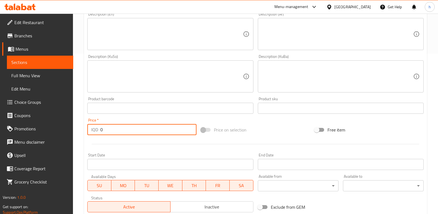
drag, startPoint x: 109, startPoint y: 130, endPoint x: 62, endPoint y: 122, distance: 48.0
click at [62, 122] on div "Edit Restaurant Branches Menus Sections Full Menu View Edit Menu Choice Groups …" at bounding box center [219, 73] width 438 height 441
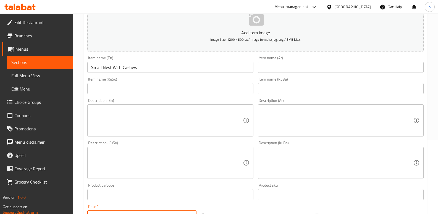
scroll to position [68, 0]
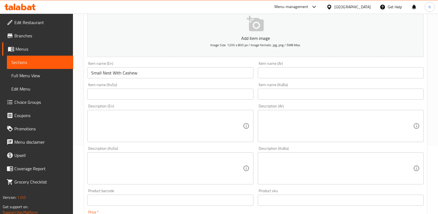
type input "6000"
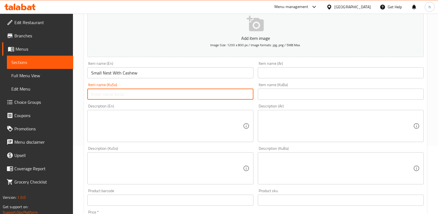
click at [179, 92] on input "text" at bounding box center [170, 93] width 166 height 11
paste input "هێلانەی گەورە بە فستق"
drag, startPoint x: 207, startPoint y: 94, endPoint x: 256, endPoint y: 95, distance: 49.2
click at [256, 95] on div "Add item image Image Size: 1200 x 800 px / Image formats: jpg, png / 5MB Max. I…" at bounding box center [255, 155] width 341 height 302
paste input "النەی بچووک بە گازۆ"
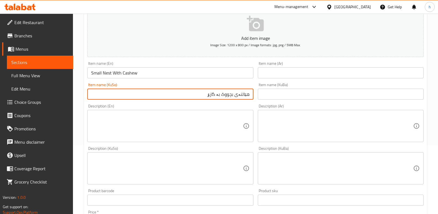
click at [245, 95] on input "هێالنەی بچووک بە گازۆ" at bounding box center [170, 93] width 166 height 11
type input "هێلانەی بچووک بە گازۆ"
drag, startPoint x: 294, startPoint y: 65, endPoint x: 291, endPoint y: 69, distance: 4.4
click at [294, 65] on div "Item name (Ar) Item name (Ar)" at bounding box center [341, 69] width 166 height 17
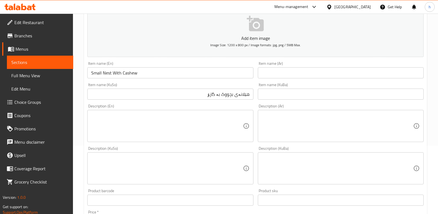
click at [291, 69] on input "text" at bounding box center [341, 72] width 166 height 11
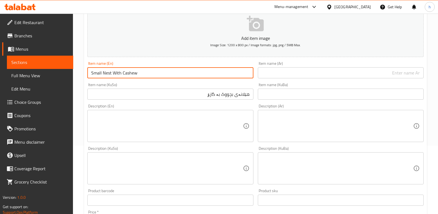
drag, startPoint x: 144, startPoint y: 73, endPoint x: 47, endPoint y: 88, distance: 98.4
click at [47, 88] on div "Edit Restaurant Branches Menus Sections Full Menu View Edit Menu Choice Groups …" at bounding box center [219, 165] width 438 height 441
click at [291, 74] on input "text" at bounding box center [341, 72] width 166 height 11
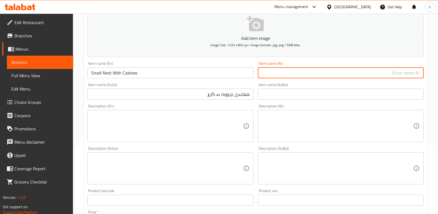
paste input "عش صغير مع [PERSON_NAME]"
type input "عش صغير مع [PERSON_NAME]"
click at [214, 130] on textarea at bounding box center [166, 126] width 151 height 26
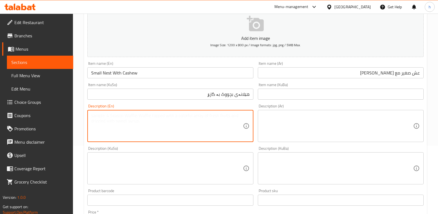
paste textarea "Red syrup vermicelli and pistachio"
click at [145, 117] on textarea "Red syrup vermicelli and pistachio" at bounding box center [166, 126] width 151 height 26
type textarea "Red syrup vermicelli and cashew"
click at [133, 165] on textarea at bounding box center [166, 168] width 151 height 26
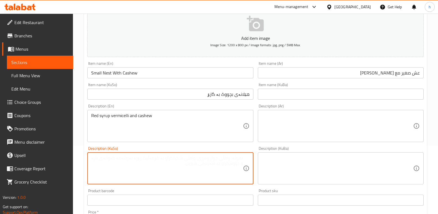
paste textarea "شعری سووری شیلە وفستق"
click at [204, 158] on textarea "شعری سووری شیلە وفستق" at bounding box center [166, 168] width 151 height 26
click at [197, 158] on textarea "شعری سووری شیلە و فستق" at bounding box center [166, 168] width 151 height 26
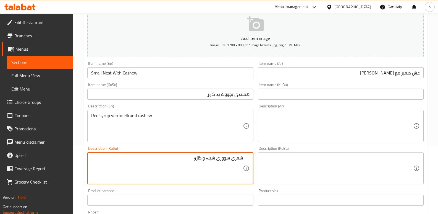
type textarea "شعری سووری شیلە و گازۆ"
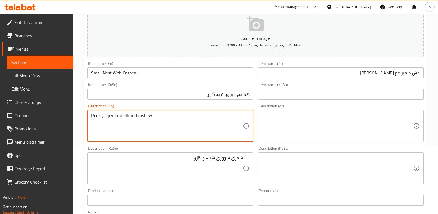
drag, startPoint x: 129, startPoint y: 116, endPoint x: 57, endPoint y: 104, distance: 72.8
click at [348, 122] on textarea at bounding box center [337, 126] width 151 height 26
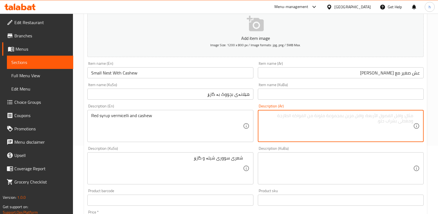
paste textarea "شعرية شراب أحمر وفستق"
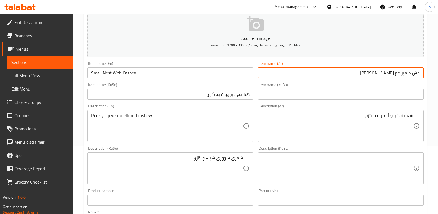
click at [389, 71] on input "عش صغير مع [PERSON_NAME]" at bounding box center [341, 72] width 166 height 11
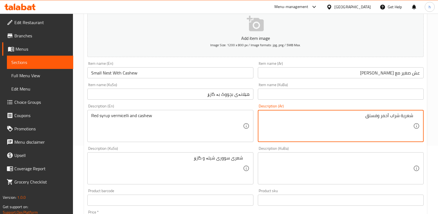
drag, startPoint x: 364, startPoint y: 116, endPoint x: 377, endPoint y: 115, distance: 13.9
paste textarea "اجو"
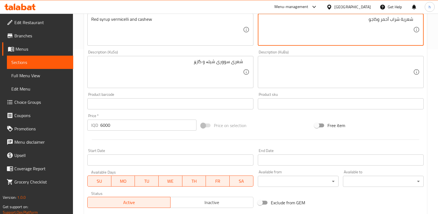
scroll to position [240, 0]
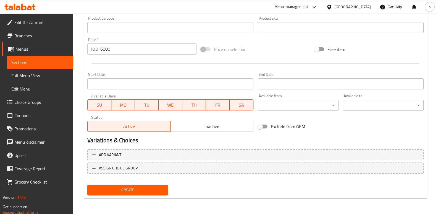
type textarea "شعرية شراب أحمر وكاجو"
click at [145, 189] on span "Create" at bounding box center [128, 189] width 72 height 7
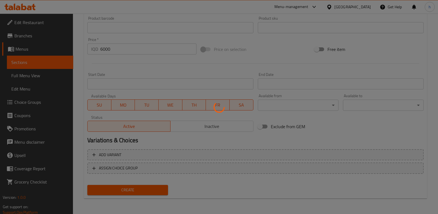
type input "0"
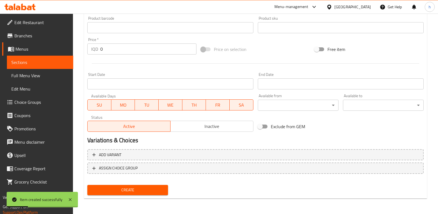
click at [33, 75] on span "Full Menu View" at bounding box center [39, 75] width 57 height 7
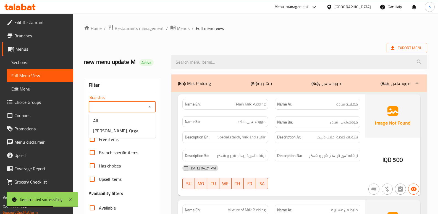
click at [114, 103] on input "Branches" at bounding box center [117, 107] width 54 height 8
click at [118, 126] on li "[PERSON_NAME], Qrga" at bounding box center [122, 131] width 67 height 10
type input "[PERSON_NAME], Qrga"
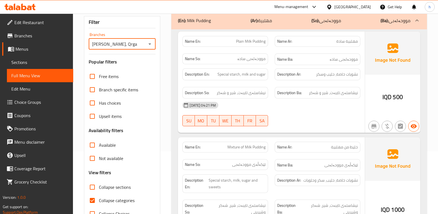
scroll to position [100, 0]
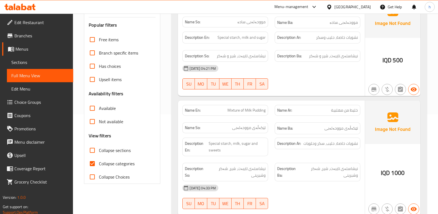
click at [91, 161] on input "Collapse categories" at bounding box center [92, 163] width 13 height 13
checkbox input "false"
click at [90, 151] on input "Collapse sections" at bounding box center [92, 149] width 13 height 13
checkbox input "true"
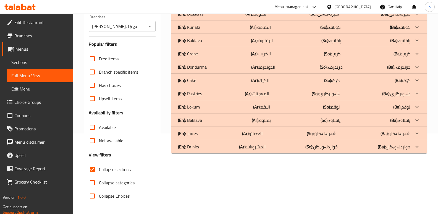
scroll to position [80, 0]
click at [210, 38] on div "(En): Baklava (Ar): البقلاوة (So): پاقلاوە (Ba): پاقلاوە" at bounding box center [294, 40] width 232 height 7
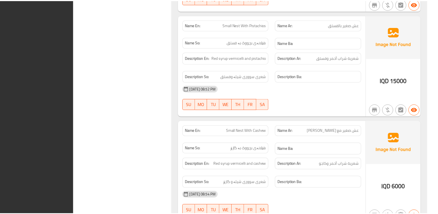
scroll to position [595, 0]
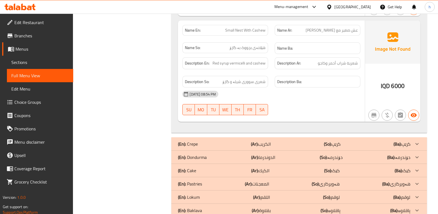
click at [37, 65] on span "Sections" at bounding box center [39, 62] width 57 height 7
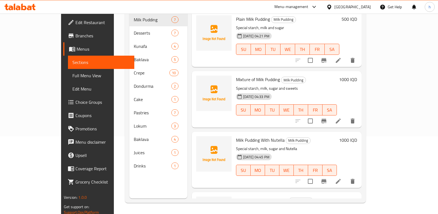
scroll to position [77, 0]
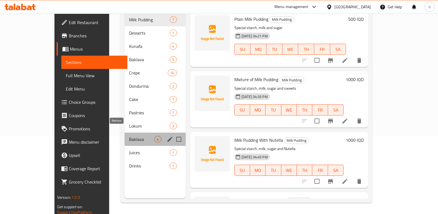
click at [129, 136] on span "Baklava" at bounding box center [141, 139] width 25 height 7
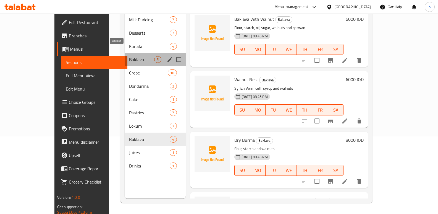
click at [129, 56] on span "Baklava" at bounding box center [141, 59] width 25 height 7
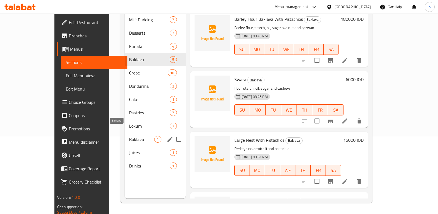
click at [129, 136] on span "Baklava" at bounding box center [141, 139] width 25 height 7
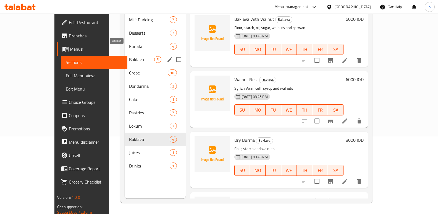
click at [129, 56] on span "Baklava" at bounding box center [141, 59] width 25 height 7
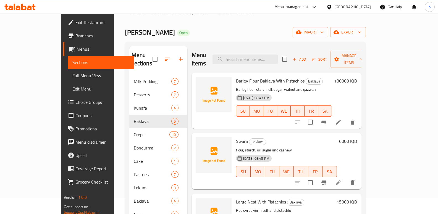
scroll to position [12, 0]
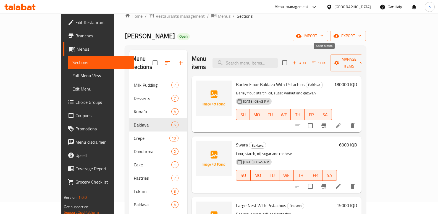
click at [291, 57] on input "checkbox" at bounding box center [285, 63] width 12 height 12
checkbox input "true"
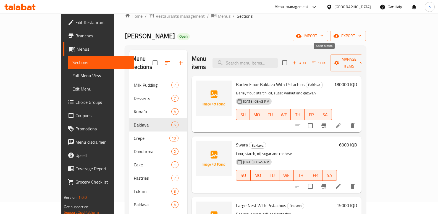
checkbox input "true"
click at [363, 58] on span "Manage items" at bounding box center [349, 63] width 28 height 14
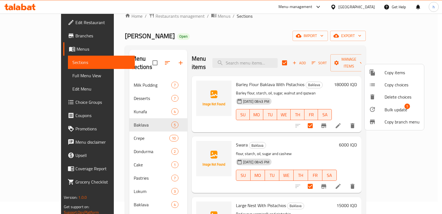
click at [390, 109] on span "Bulk update" at bounding box center [396, 109] width 23 height 7
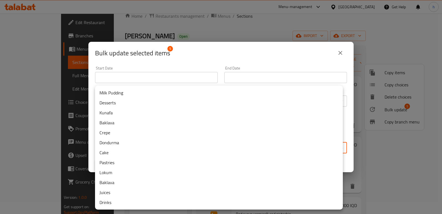
click at [252, 147] on body "​ Menu-management [GEOGRAPHIC_DATA] Get Help h Edit Restaurant Branches Menus S…" at bounding box center [221, 101] width 442 height 200
click at [115, 182] on li "Baklava" at bounding box center [219, 182] width 248 height 10
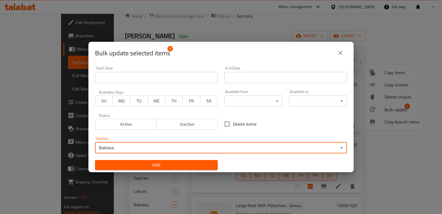
click at [135, 148] on body "​ Menu-management [GEOGRAPHIC_DATA] Get Help h Edit Restaurant Branches Menus S…" at bounding box center [221, 101] width 442 height 200
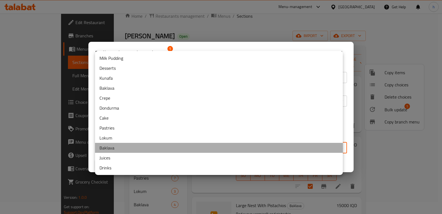
click at [125, 147] on li "Baklava" at bounding box center [219, 148] width 248 height 10
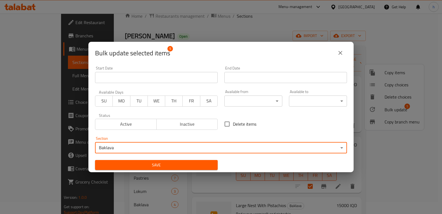
click at [131, 164] on span "Save" at bounding box center [157, 164] width 114 height 7
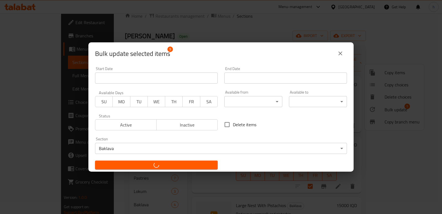
checkbox input "false"
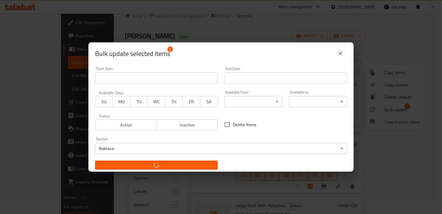
checkbox input "false"
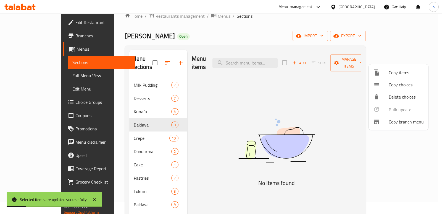
click at [124, 103] on div at bounding box center [221, 107] width 442 height 214
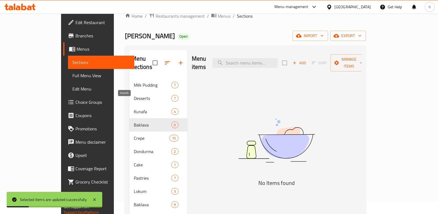
click at [134, 108] on span "Kunafa" at bounding box center [153, 111] width 38 height 7
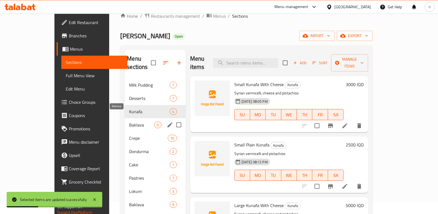
click at [129, 121] on span "Baklava" at bounding box center [141, 124] width 25 height 7
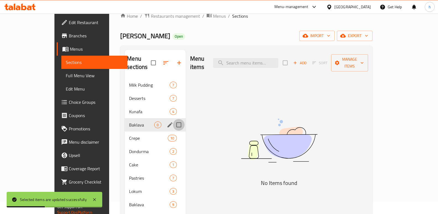
click at [173, 119] on input "Menu sections" at bounding box center [179, 125] width 12 height 12
checkbox input "true"
click at [160, 62] on icon "button" at bounding box center [162, 62] width 5 height 5
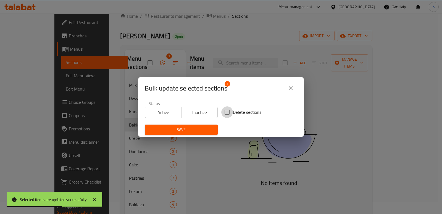
click at [223, 113] on input "Delete sections" at bounding box center [227, 112] width 12 height 12
checkbox input "true"
click at [206, 130] on span "Save" at bounding box center [181, 129] width 64 height 7
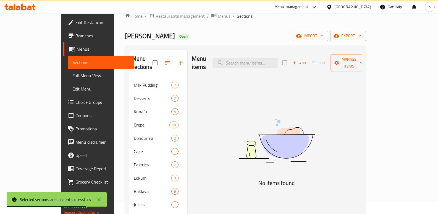
click at [72, 76] on span "Full Menu View" at bounding box center [100, 75] width 57 height 7
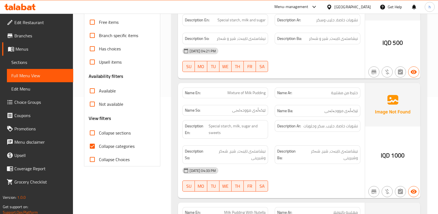
scroll to position [127, 0]
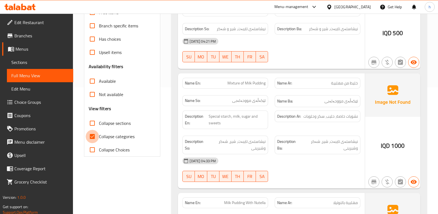
click at [94, 135] on input "Collapse categories" at bounding box center [92, 136] width 13 height 13
checkbox input "false"
click at [92, 121] on input "Collapse sections" at bounding box center [92, 122] width 13 height 13
checkbox input "true"
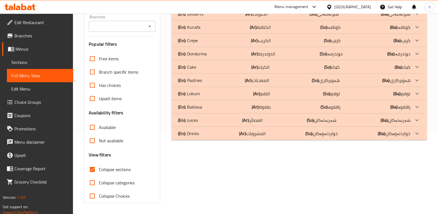
scroll to position [80, 0]
click at [199, 109] on p "(En): Baklava" at bounding box center [190, 106] width 24 height 7
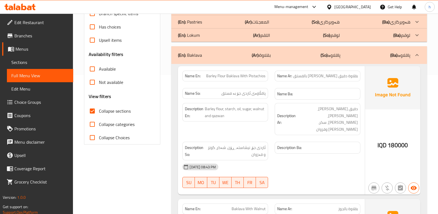
scroll to position [142, 0]
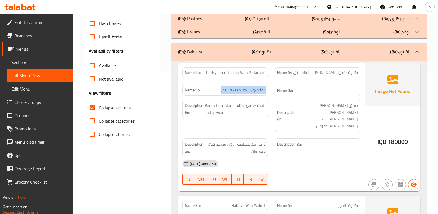
drag, startPoint x: 223, startPoint y: 90, endPoint x: 267, endPoint y: 88, distance: 43.7
click at [267, 88] on div "Name So: پاقڵاوەی ئاردی جۆ بە فستق" at bounding box center [225, 90] width 86 height 11
copy span "پاقڵاوەی ئاردی جۆ بە فستق"
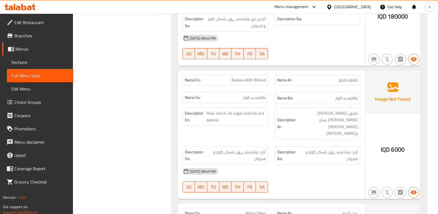
scroll to position [281, 0]
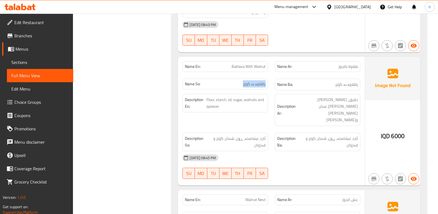
drag, startPoint x: 244, startPoint y: 70, endPoint x: 267, endPoint y: 67, distance: 23.4
click at [267, 79] on div "Name So: پاقلاوە بە گوێز" at bounding box center [225, 84] width 86 height 11
copy span "پاقلاوە بە گوێز"
drag, startPoint x: 246, startPoint y: 173, endPoint x: 266, endPoint y: 168, distance: 21.2
click at [266, 194] on div "Name En: Walnut Nest" at bounding box center [225, 199] width 86 height 11
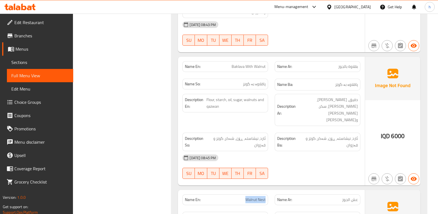
copy span "Walnut Nest"
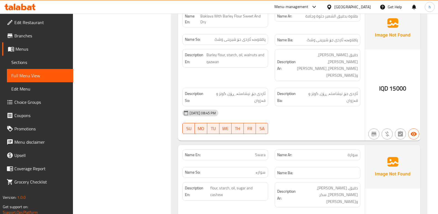
scroll to position [691, 0]
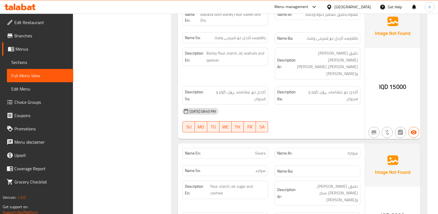
click at [262, 150] on span "Swara" at bounding box center [260, 153] width 11 height 6
click at [263, 168] on span "سوارە" at bounding box center [261, 171] width 10 height 6
copy span "سوارە"
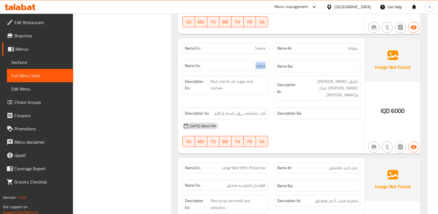
scroll to position [799, 0]
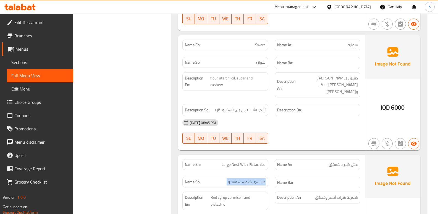
drag, startPoint x: 230, startPoint y: 128, endPoint x: 268, endPoint y: 129, distance: 37.6
click at [268, 176] on div "Name So: هێلانەی گەورە بە فستق" at bounding box center [225, 181] width 86 height 11
copy span "هێلانەی گەورە بە فستق"
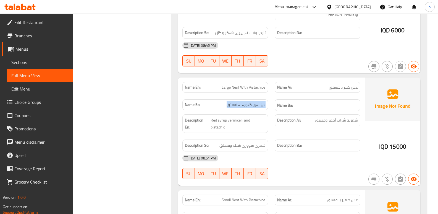
scroll to position [909, 0]
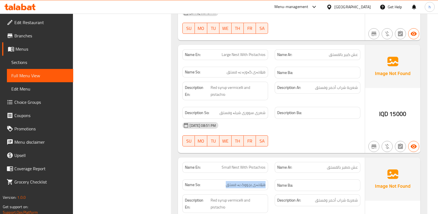
drag, startPoint x: 226, startPoint y: 123, endPoint x: 267, endPoint y: 125, distance: 41.2
click at [267, 179] on div "Name So: هێلانەی بچووک بە فستق" at bounding box center [225, 184] width 86 height 11
copy span "هێلانەی بچووک بە فستق"
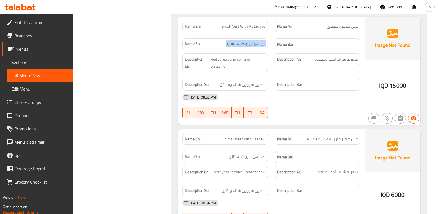
scroll to position [1051, 0]
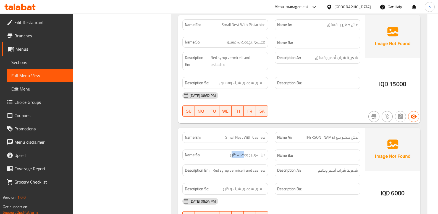
drag, startPoint x: 232, startPoint y: 87, endPoint x: 245, endPoint y: 87, distance: 13.0
click at [245, 152] on span "هێلانەی بچووک بە گازۆ" at bounding box center [248, 155] width 36 height 6
drag, startPoint x: 243, startPoint y: 87, endPoint x: 231, endPoint y: 88, distance: 11.7
click at [243, 152] on span "هێلانەی بچووک بە گازۆ" at bounding box center [248, 155] width 36 height 6
click at [231, 152] on p "Name So: هێلانەی بچووک بە گازۆ" at bounding box center [225, 155] width 81 height 6
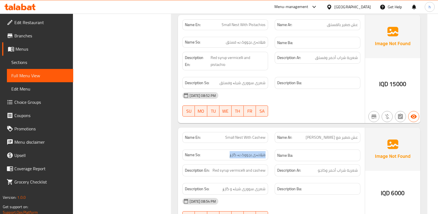
drag, startPoint x: 231, startPoint y: 87, endPoint x: 265, endPoint y: 86, distance: 34.0
click at [265, 152] on span "هێلانەی بچووک بە گازۆ" at bounding box center [248, 155] width 36 height 6
copy span "هێلانەی بچووک بە گازۆ"
